Goal: Task Accomplishment & Management: Manage account settings

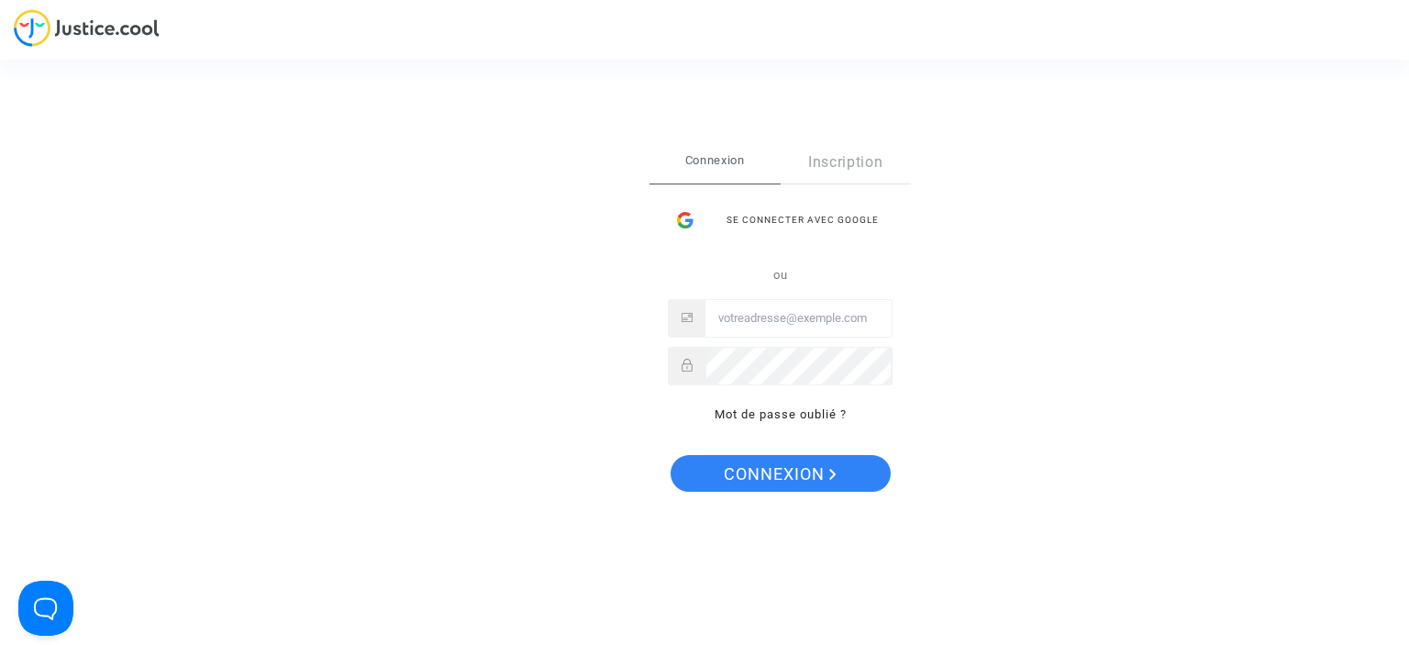
type input "[EMAIL_ADDRESS][PERSON_NAME][DOMAIN_NAME]"
click at [829, 471] on icon "Connexion" at bounding box center [832, 474] width 7 height 11
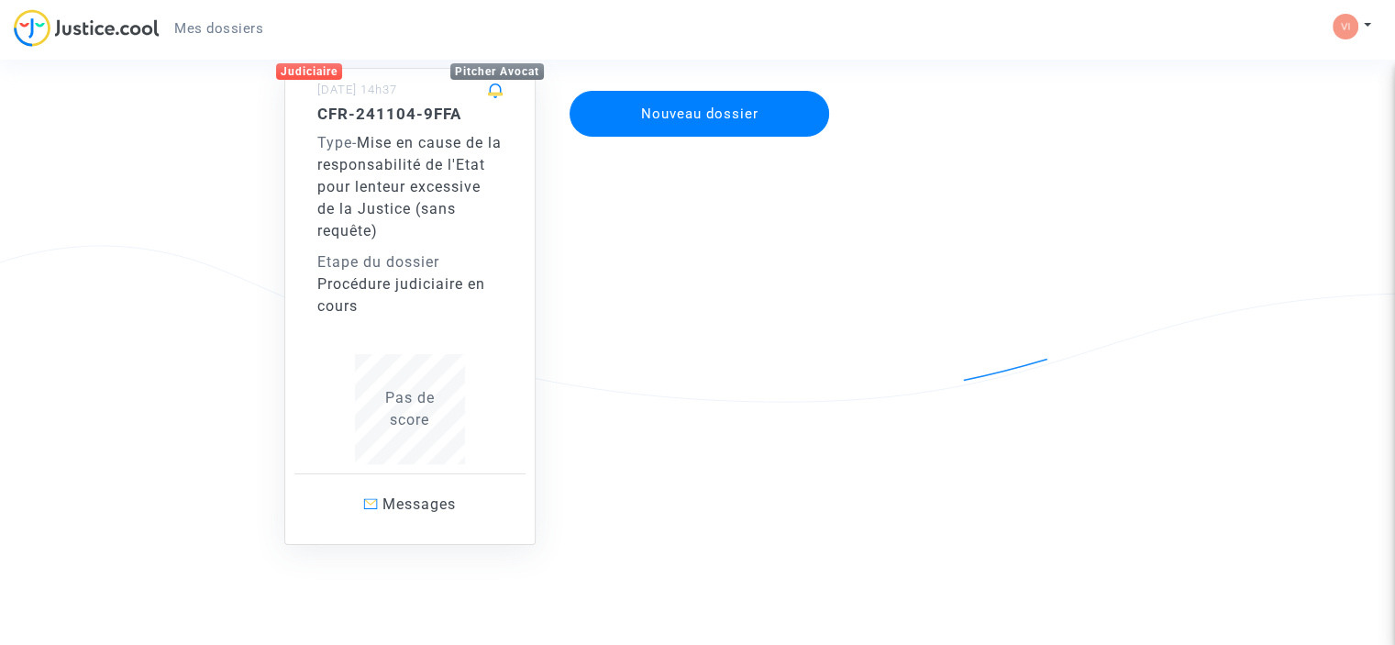
scroll to position [173, 0]
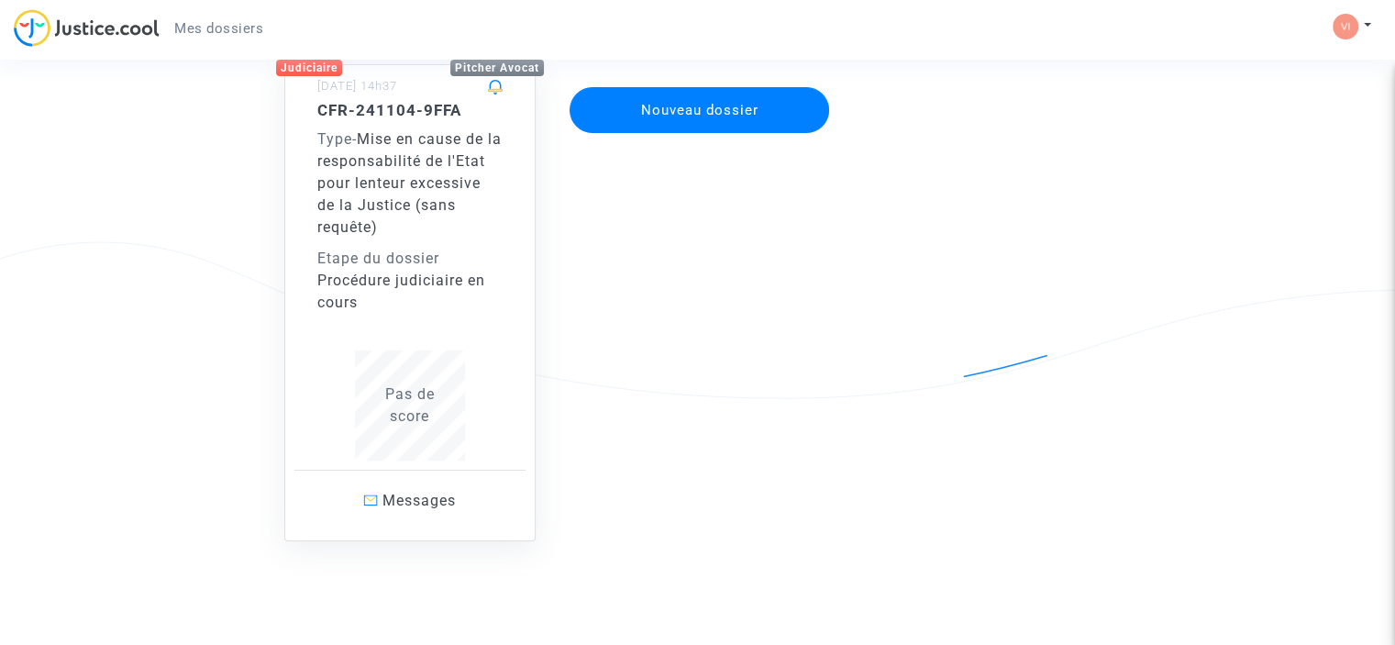
click at [386, 142] on span "Mise en cause de la responsabilité de l'Etat pour lenteur excessive de la Justi…" at bounding box center [409, 182] width 184 height 105
